Goal: Information Seeking & Learning: Check status

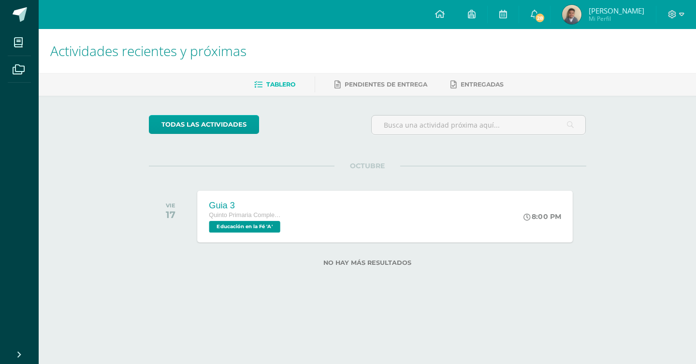
click at [267, 224] on span "Educación en la Fé 'A'" at bounding box center [244, 227] width 71 height 12
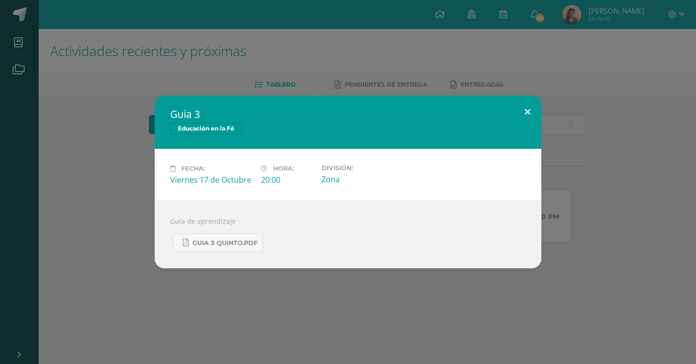
click at [528, 107] on button at bounding box center [528, 112] width 28 height 33
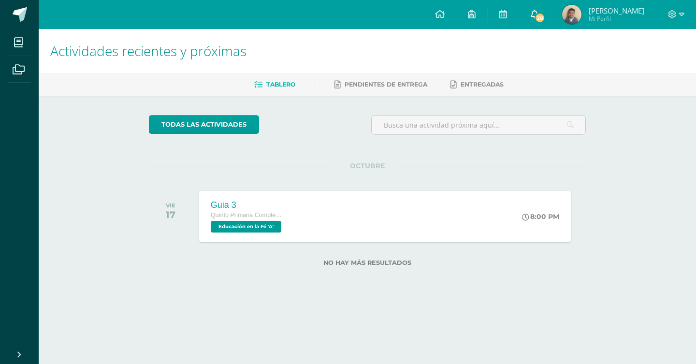
click at [545, 18] on span "28" at bounding box center [539, 18] width 11 height 11
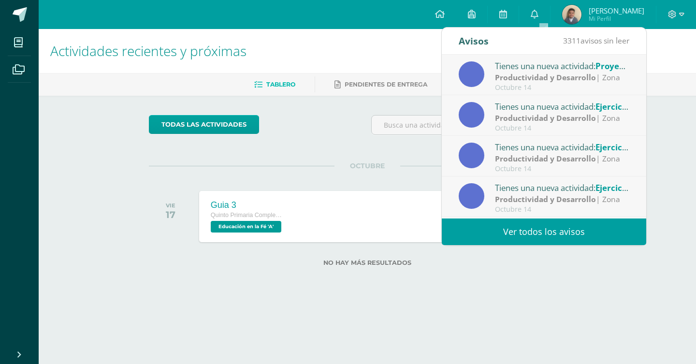
click at [559, 234] on link "Ver todos los avisos" at bounding box center [544, 231] width 204 height 27
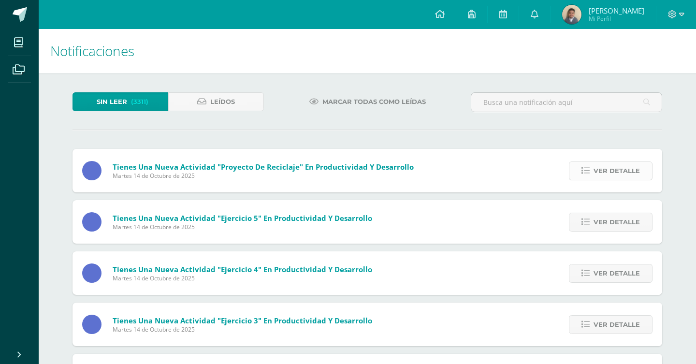
click at [627, 169] on span "Ver detalle" at bounding box center [616, 171] width 46 height 18
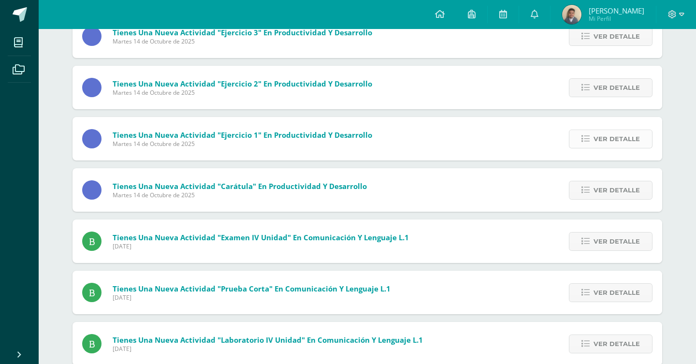
scroll to position [351, 0]
click at [617, 241] on span "Ver detalle" at bounding box center [616, 241] width 46 height 18
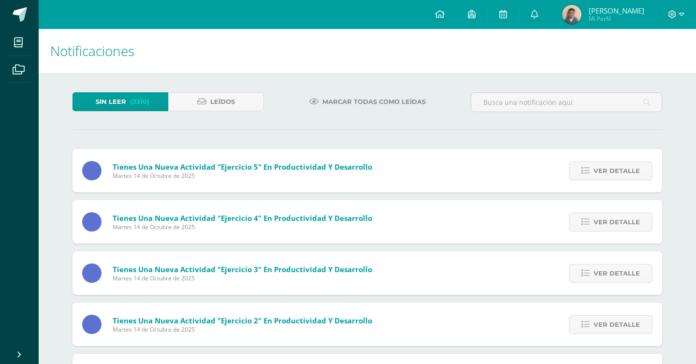
scroll to position [0, 0]
click at [610, 14] on span "[PERSON_NAME]" at bounding box center [616, 11] width 56 height 10
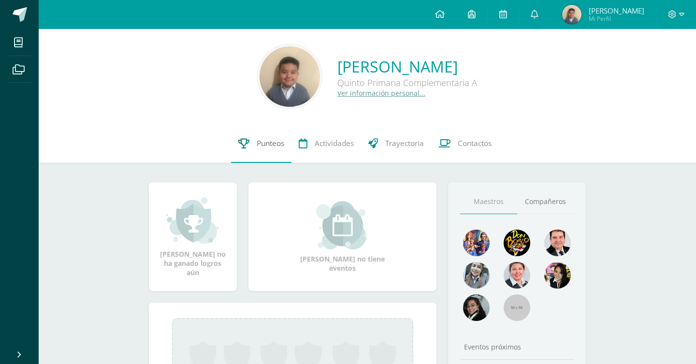
click at [267, 144] on span "Punteos" at bounding box center [271, 143] width 28 height 10
